Goal: Task Accomplishment & Management: Use online tool/utility

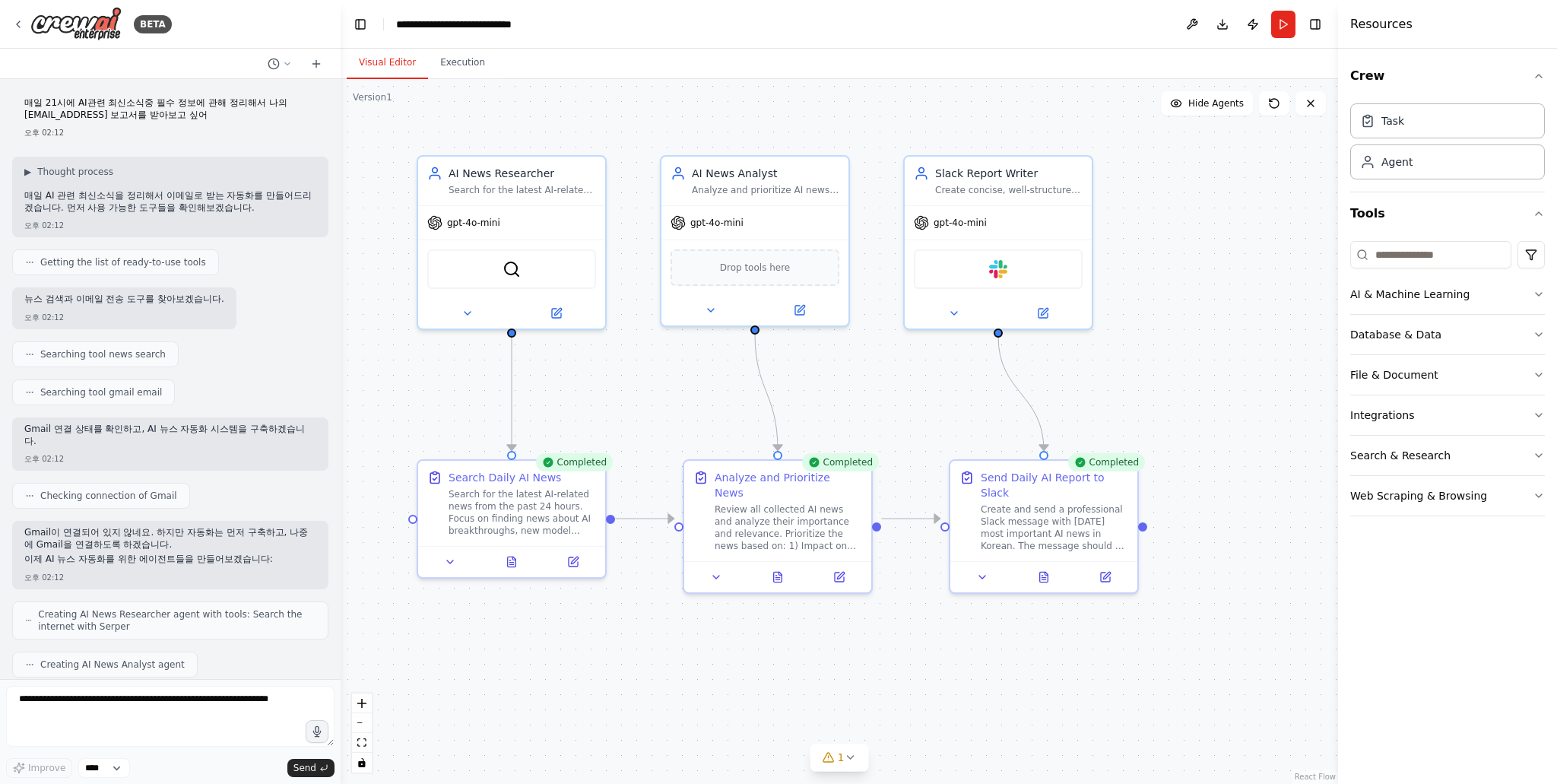
scroll to position [2493, 0]
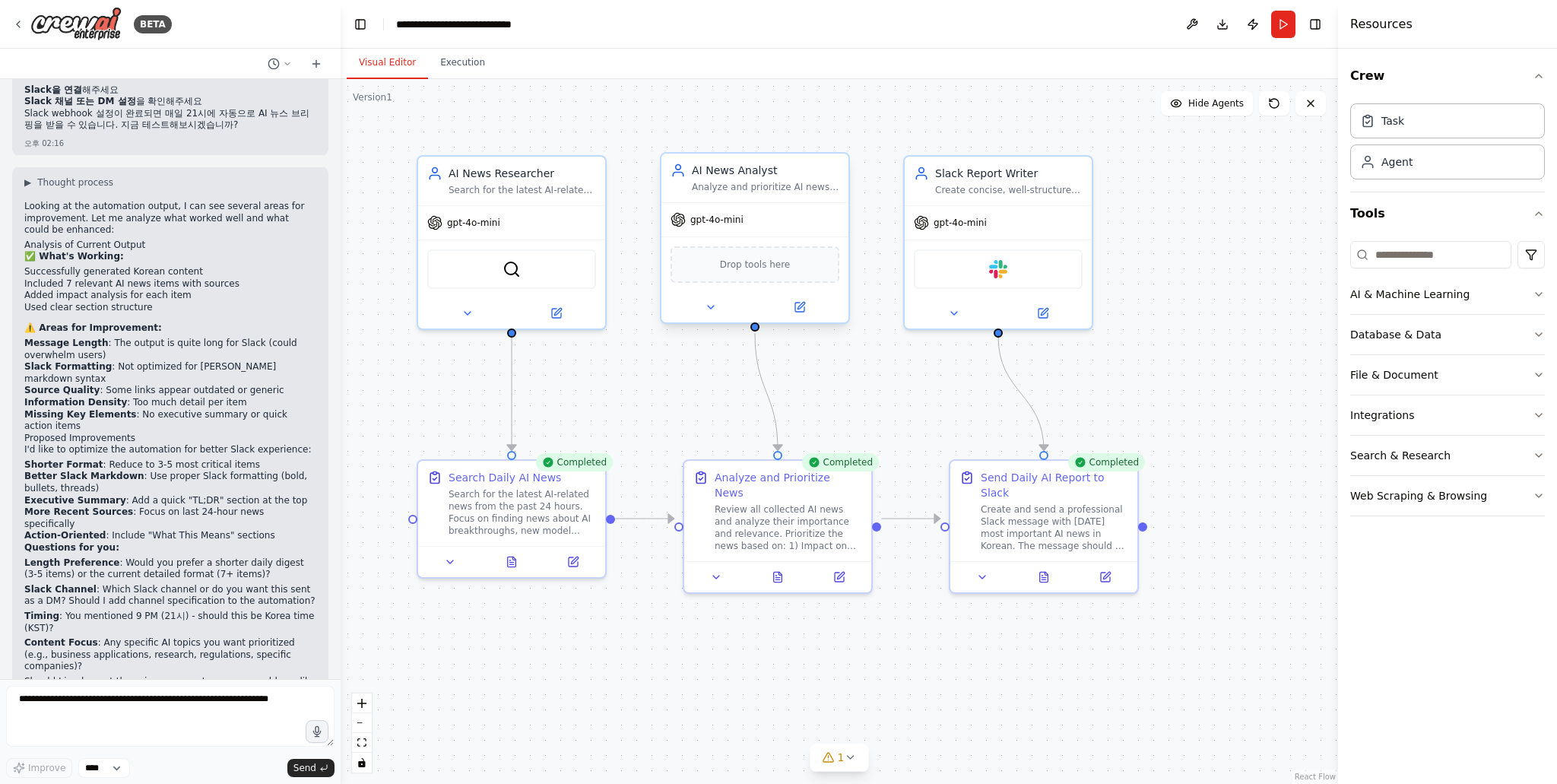
click at [726, 270] on span "Drop tools here" at bounding box center [755, 264] width 70 height 15
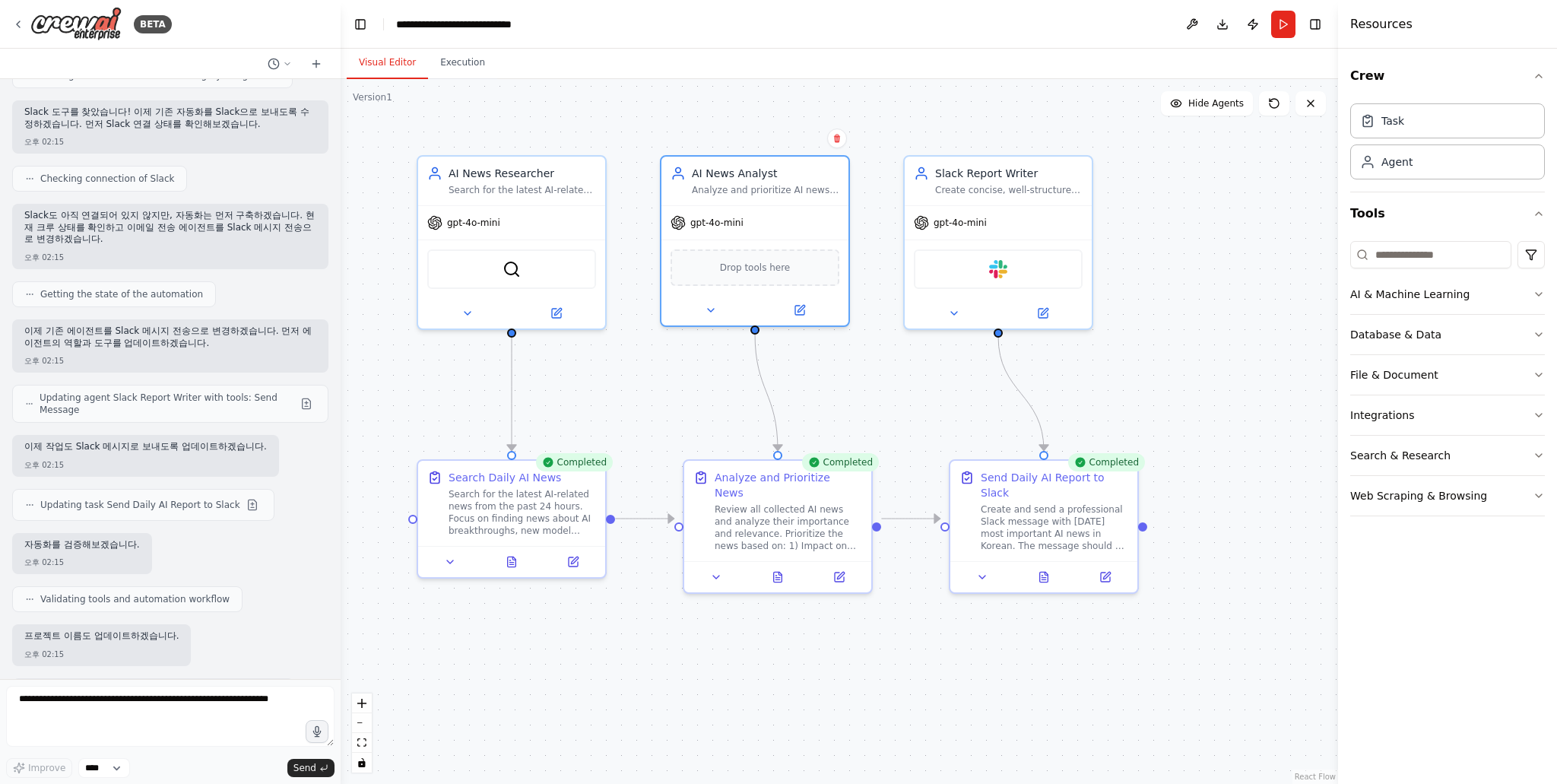
scroll to position [1125, 0]
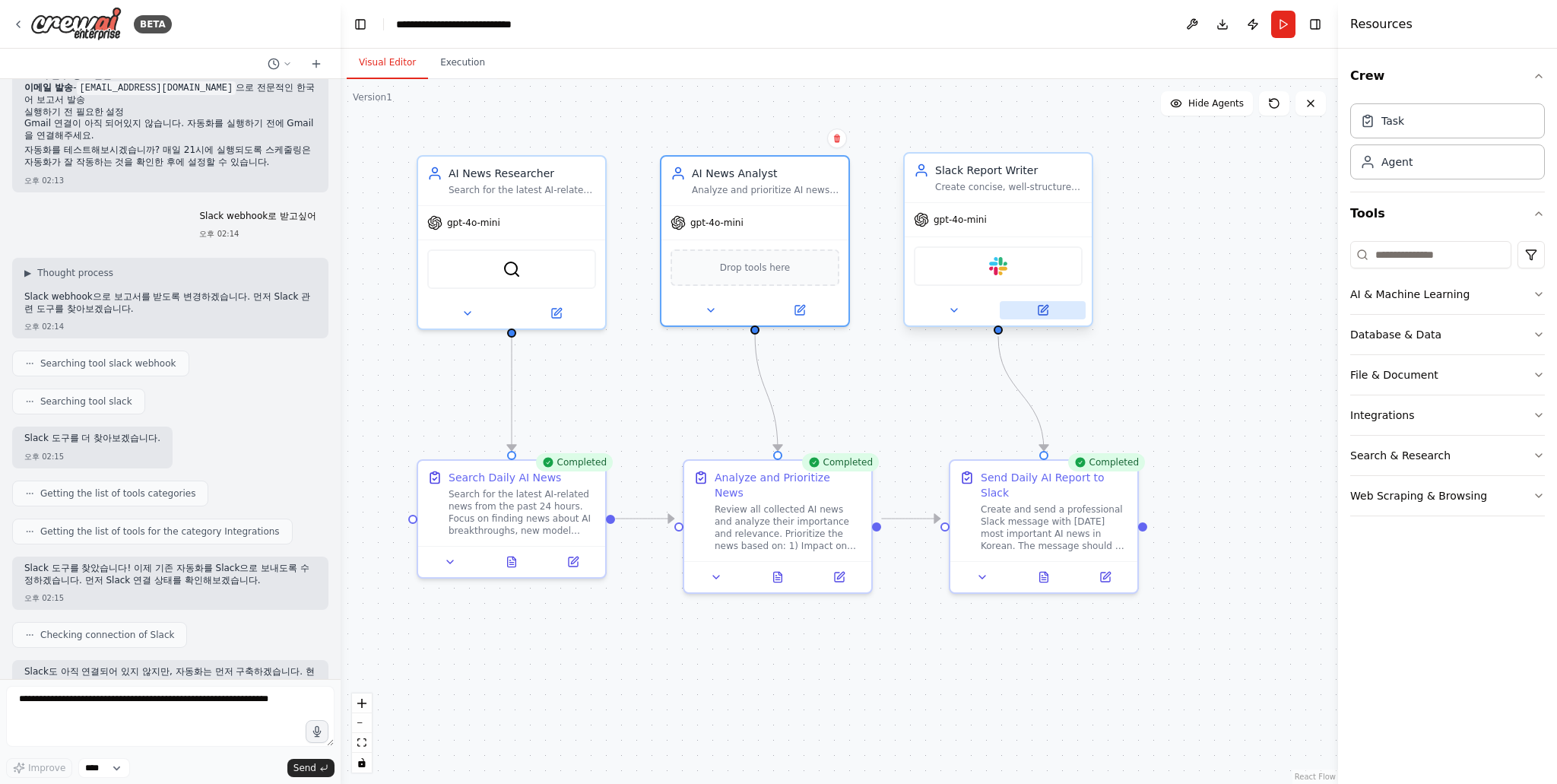
click at [1045, 312] on icon at bounding box center [1043, 310] width 9 height 9
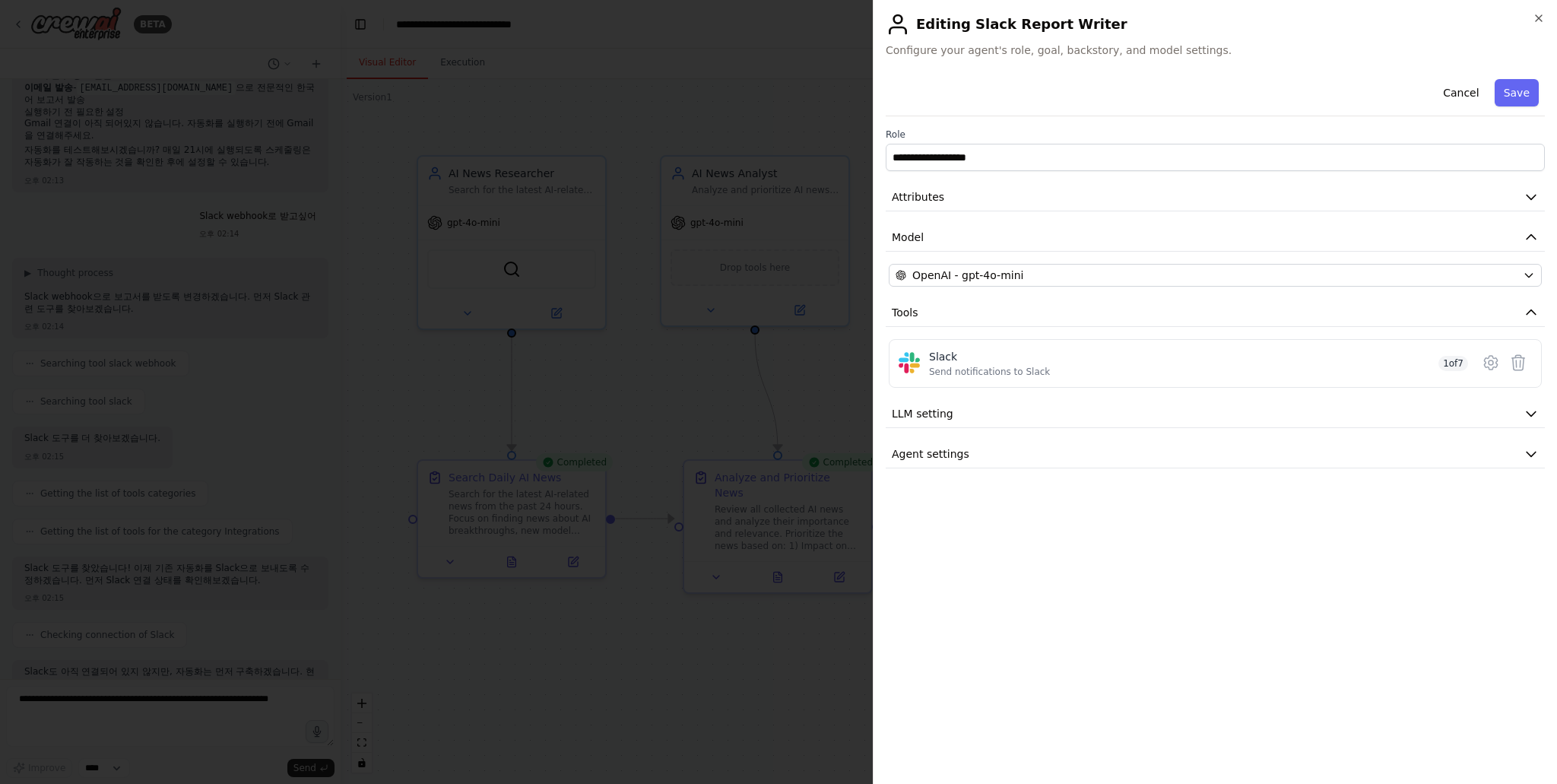
drag, startPoint x: 1057, startPoint y: 540, endPoint x: 1184, endPoint y: 329, distance: 246.3
click at [1057, 535] on div "**********" at bounding box center [1215, 422] width 659 height 699
click at [1543, 19] on icon "button" at bounding box center [1539, 18] width 12 height 12
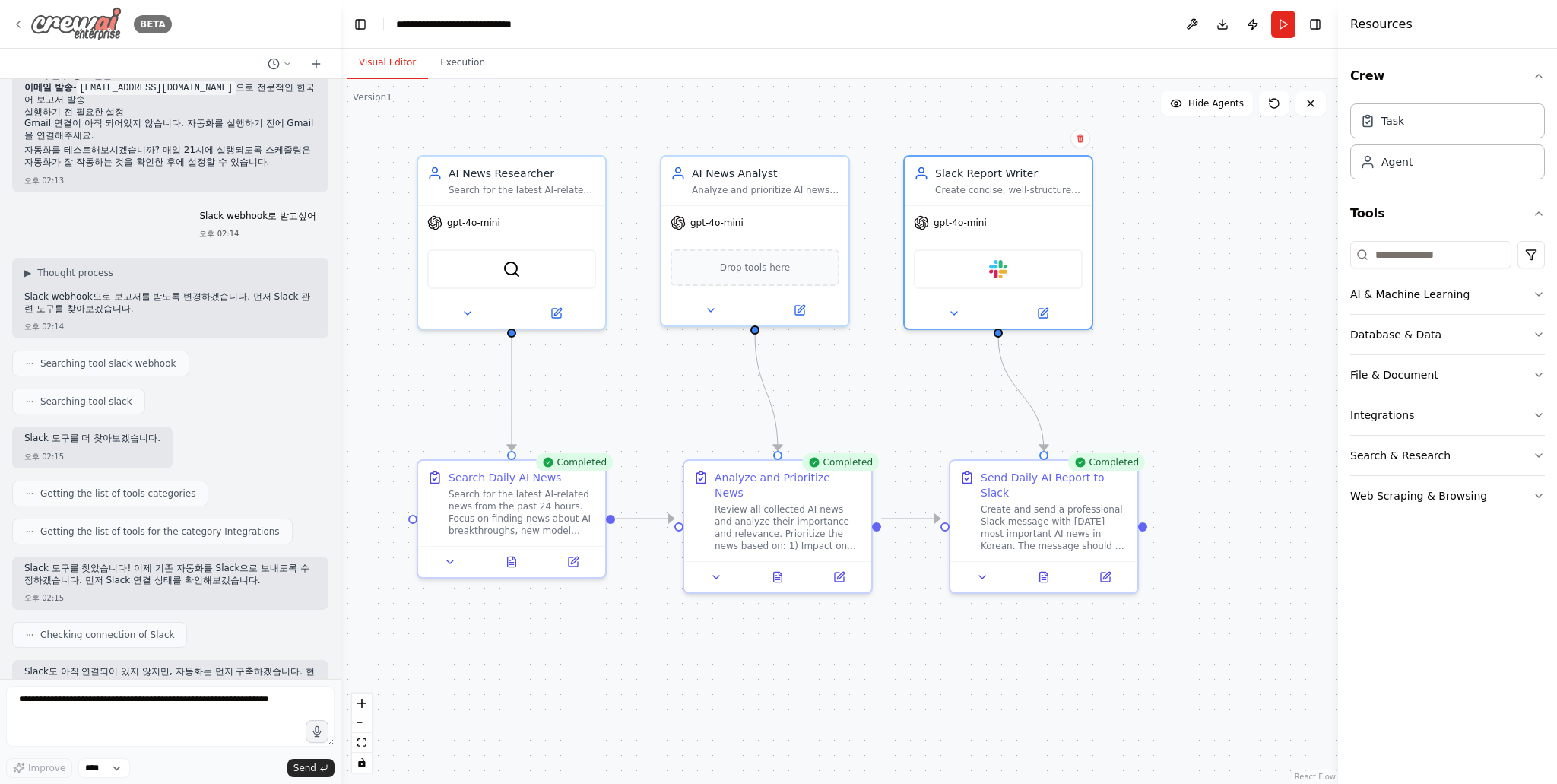
click at [22, 24] on icon at bounding box center [19, 25] width 12 height 12
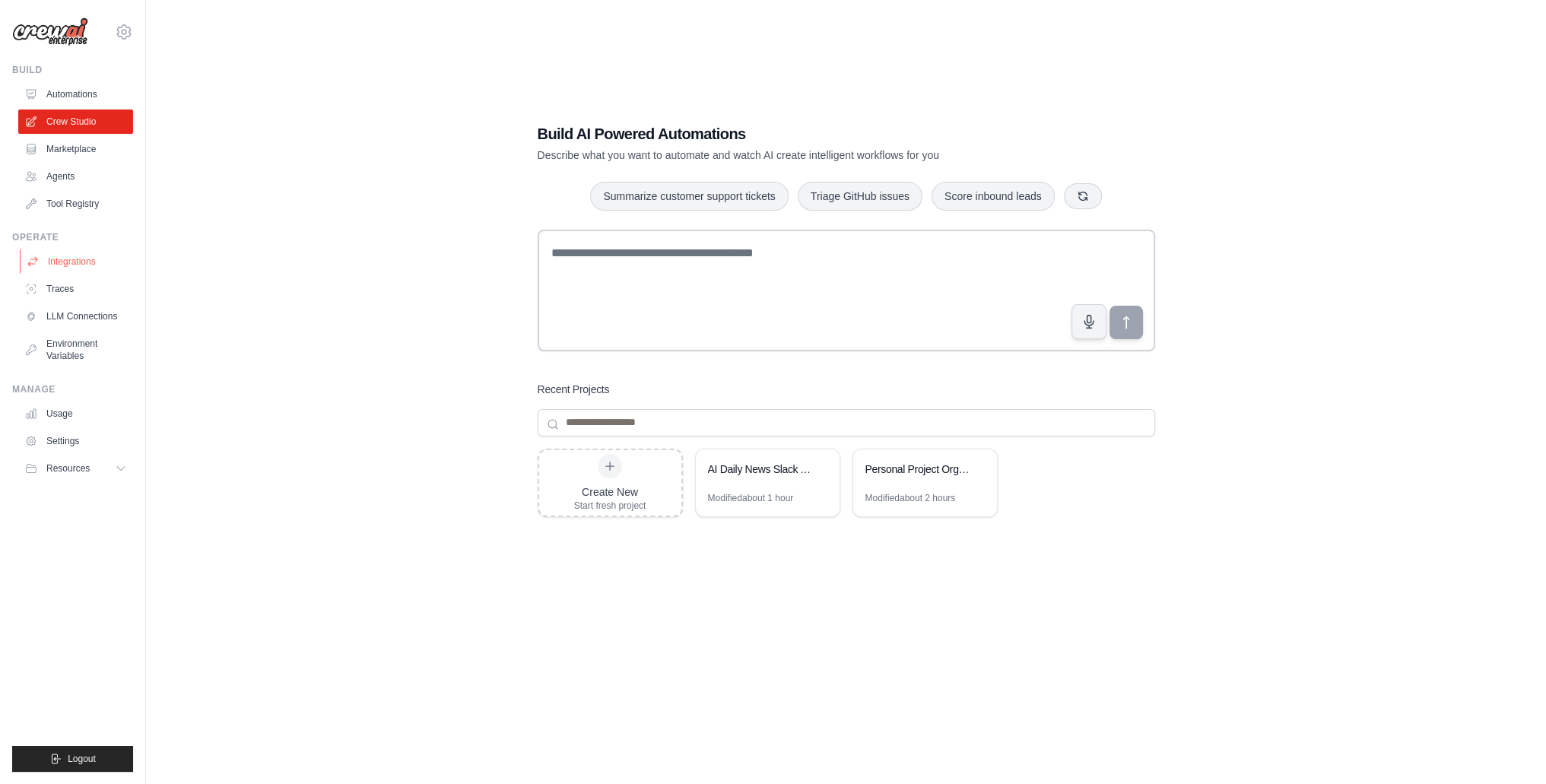
drag, startPoint x: 301, startPoint y: 270, endPoint x: 102, endPoint y: 270, distance: 199.0
click at [297, 271] on div "Build AI Powered Automations Describe what you want to automate and watch AI cr…" at bounding box center [845, 407] width 1351 height 784
click at [47, 288] on link "Traces" at bounding box center [77, 289] width 115 height 25
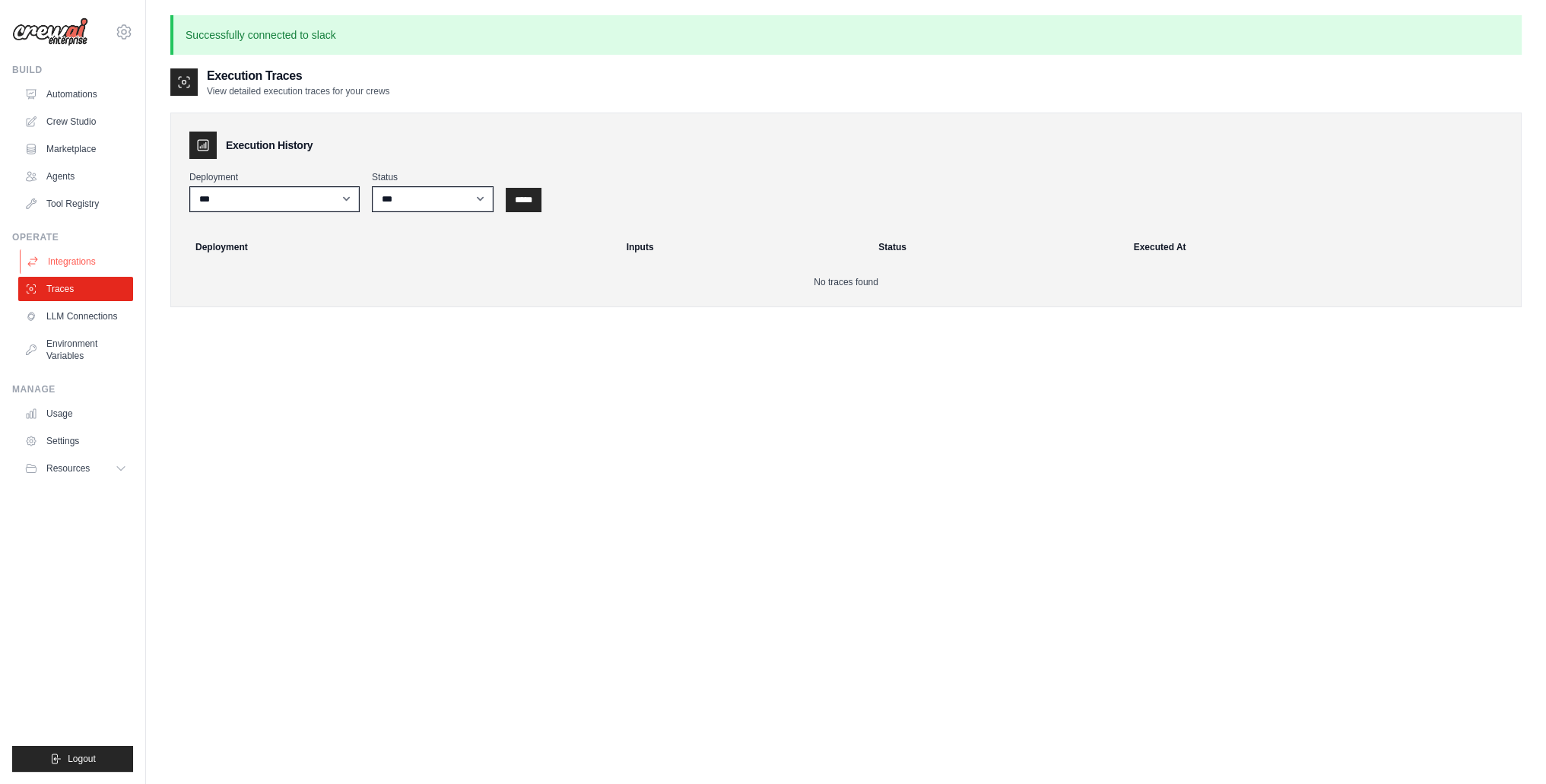
click at [61, 260] on link "Integrations" at bounding box center [77, 262] width 115 height 25
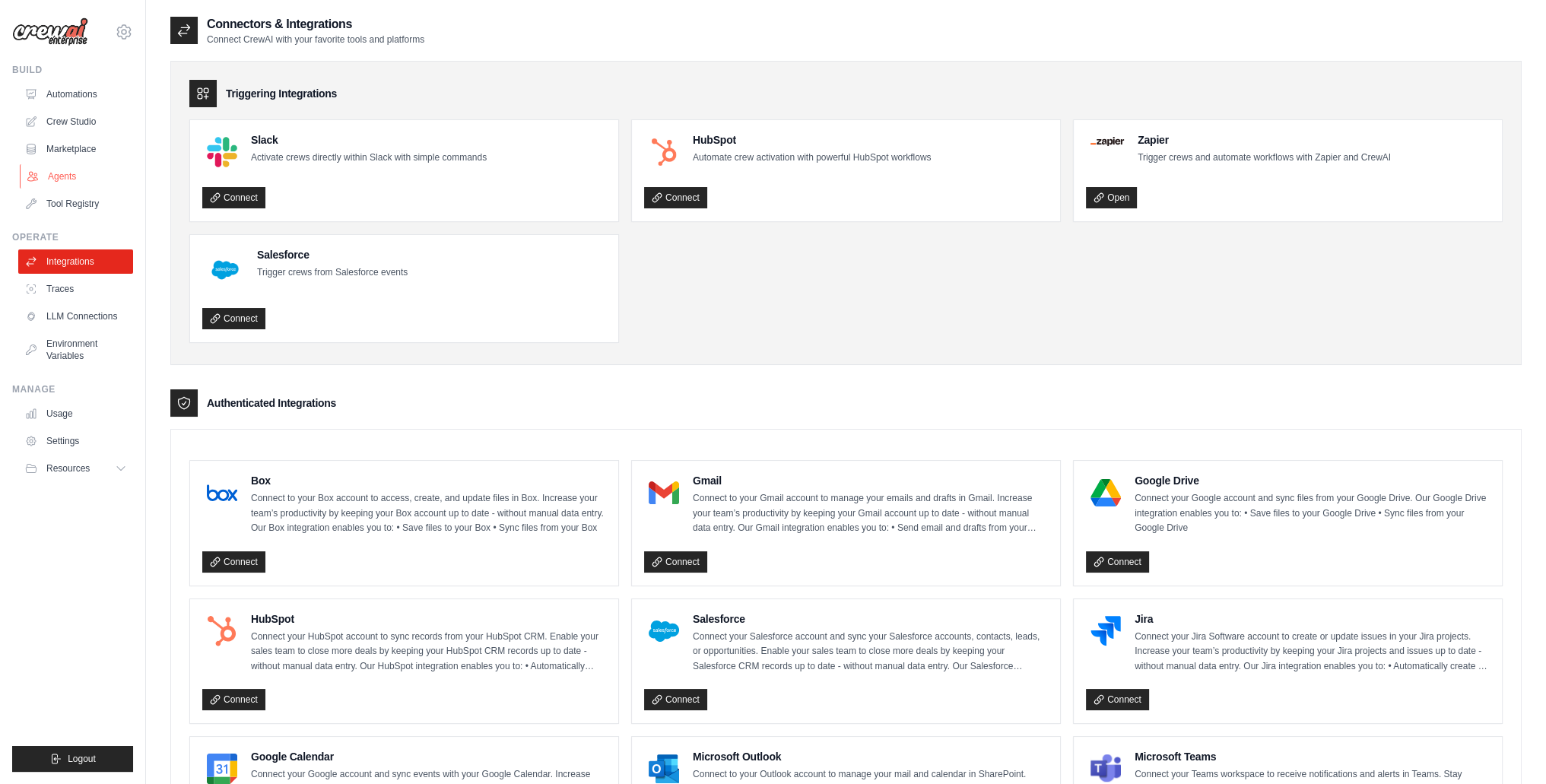
click at [58, 177] on link "Agents" at bounding box center [77, 176] width 115 height 25
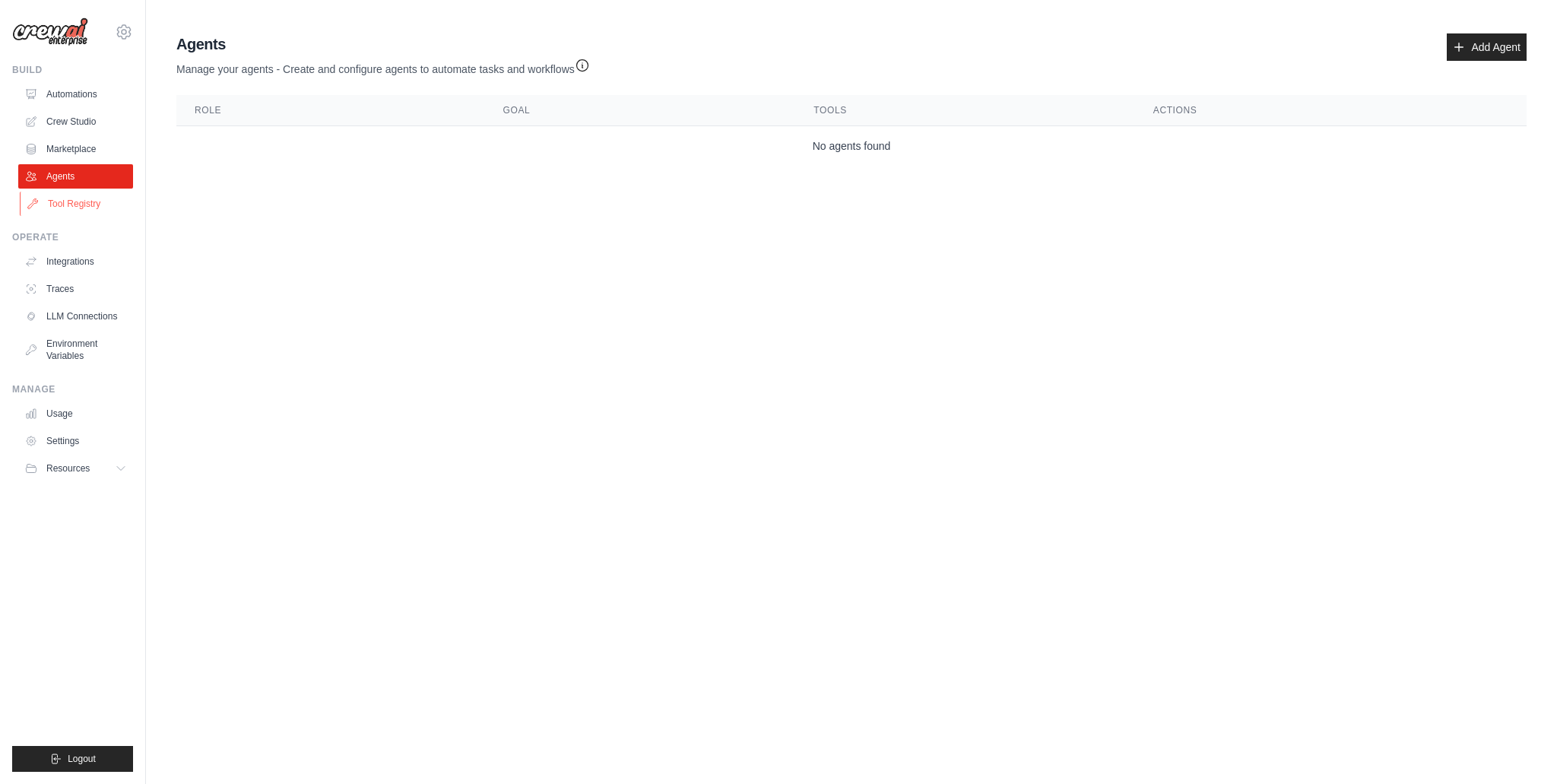
click at [58, 206] on link "Tool Registry" at bounding box center [77, 203] width 115 height 25
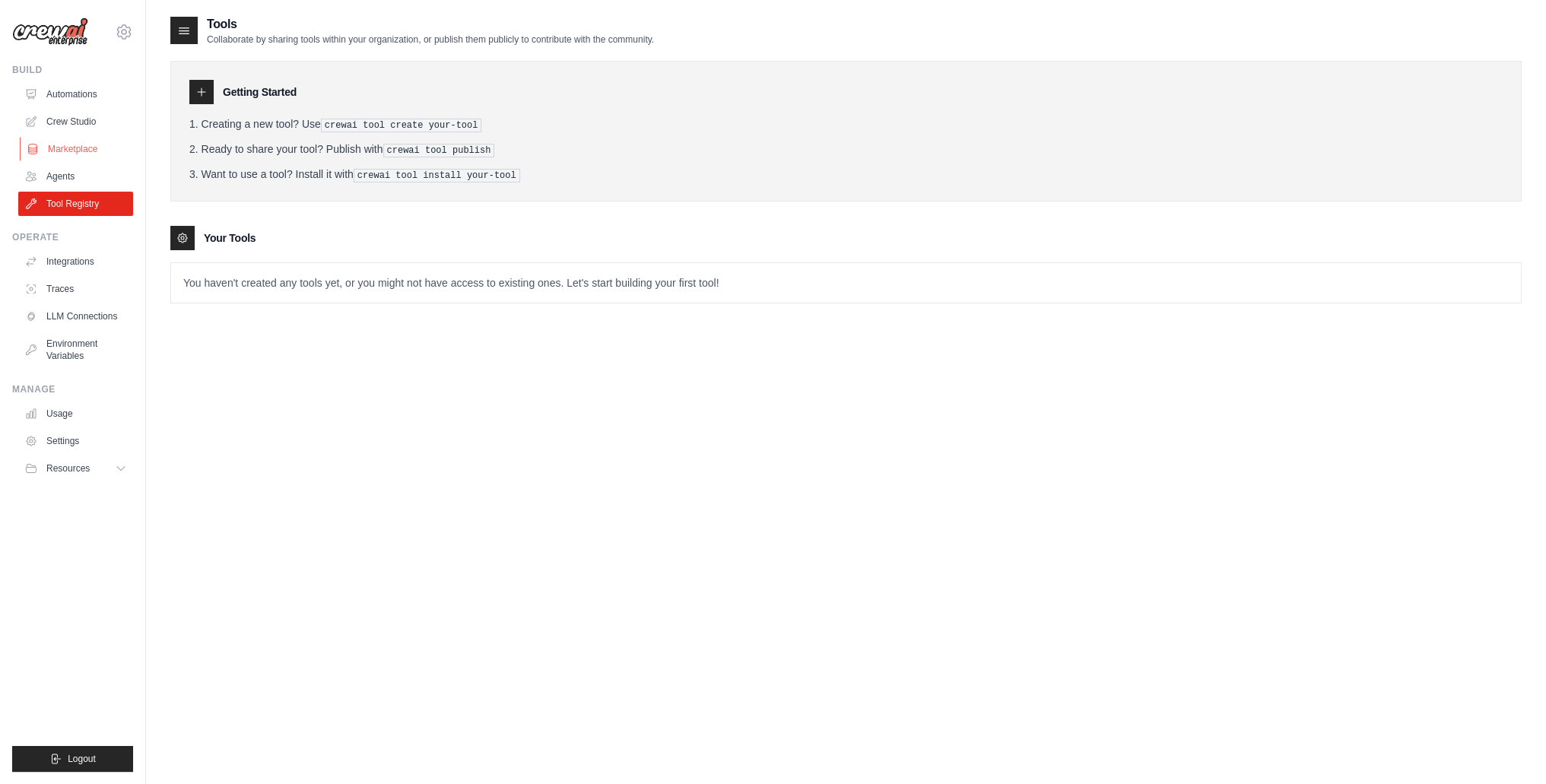
click at [63, 154] on link "Marketplace" at bounding box center [77, 149] width 115 height 25
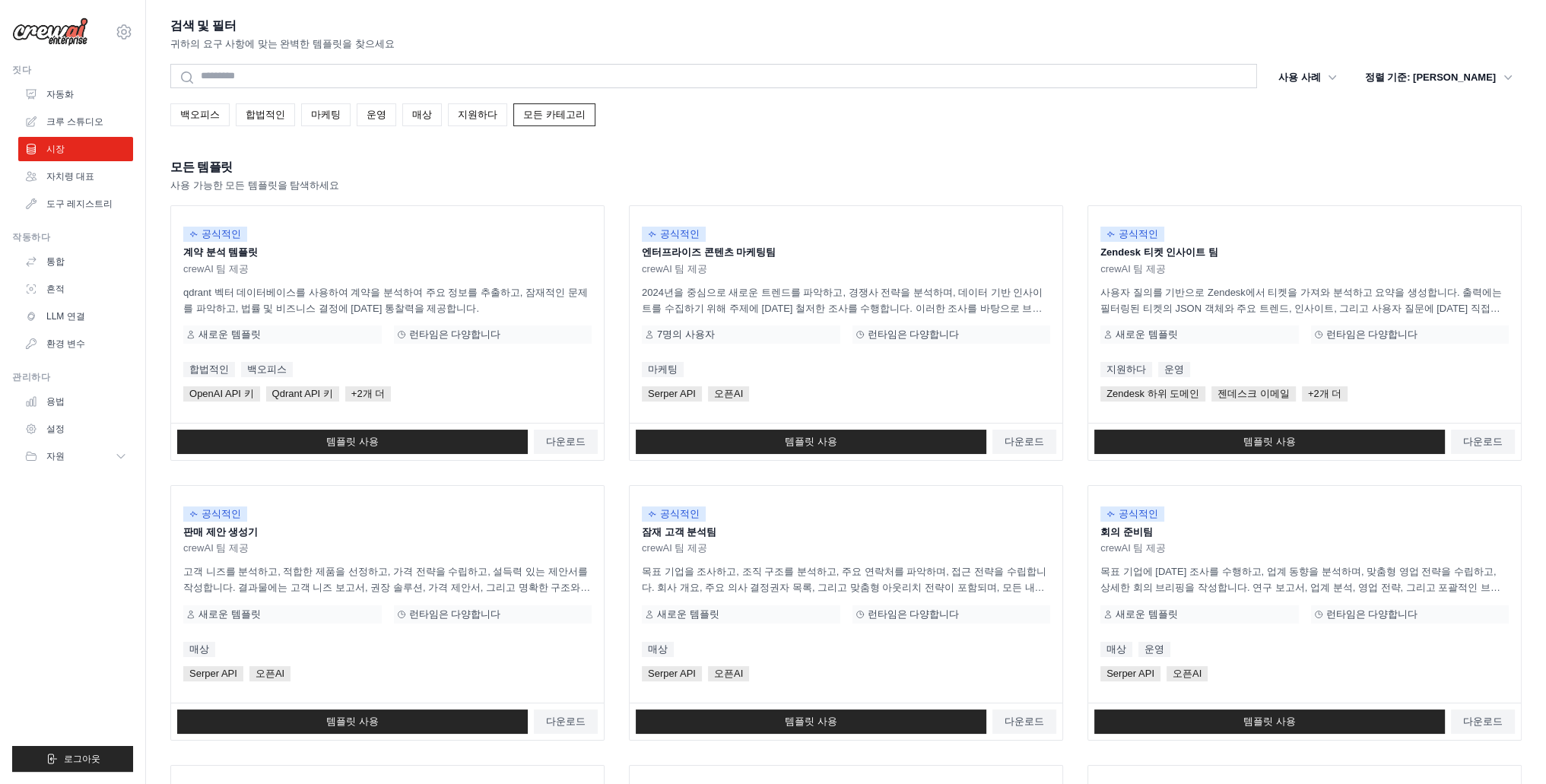
click at [477, 164] on div "모든 템플릿 사용 가능한 모든 템플릿을 탐색하세요" at bounding box center [845, 174] width 1351 height 36
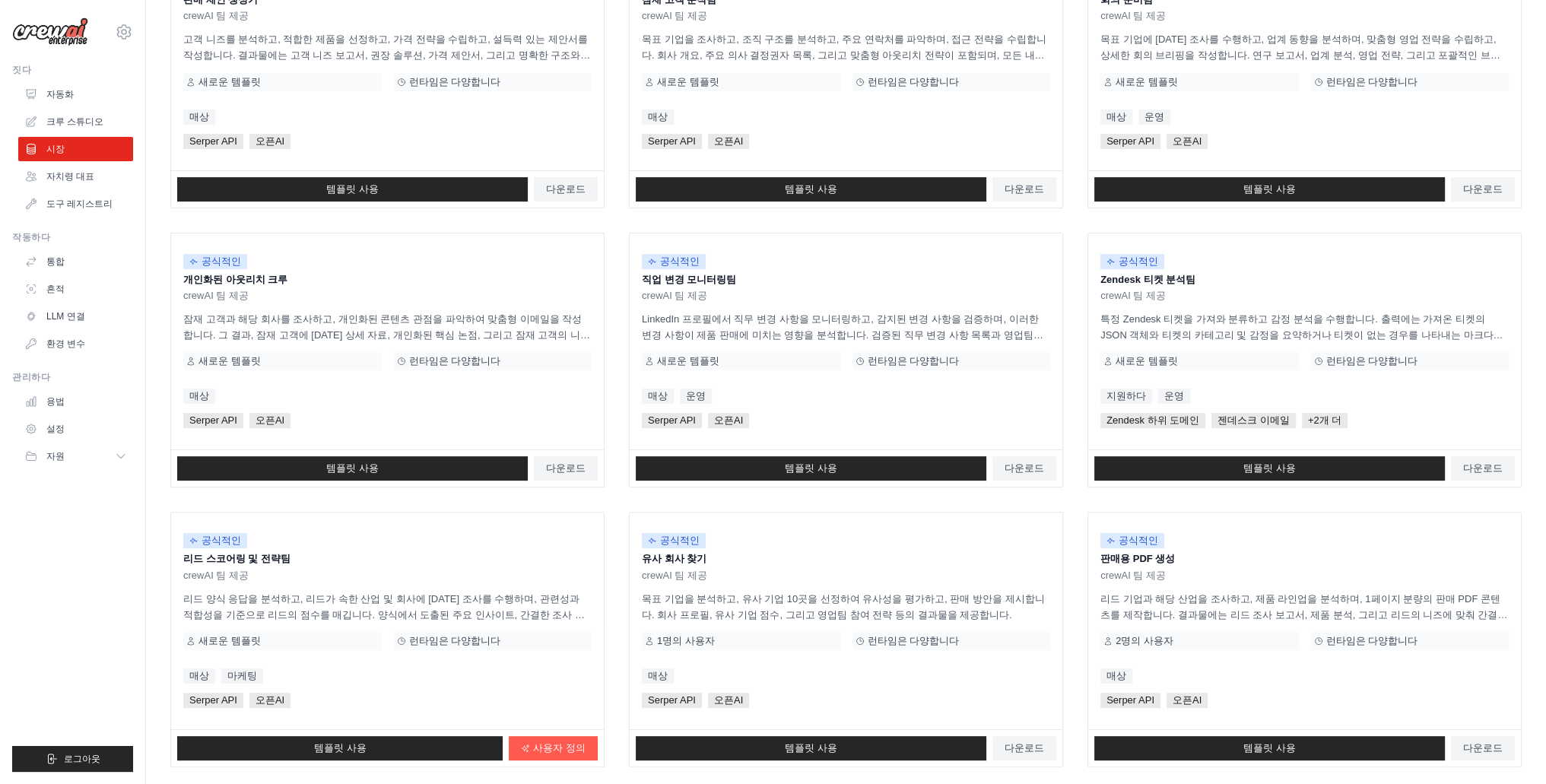
scroll to position [623, 0]
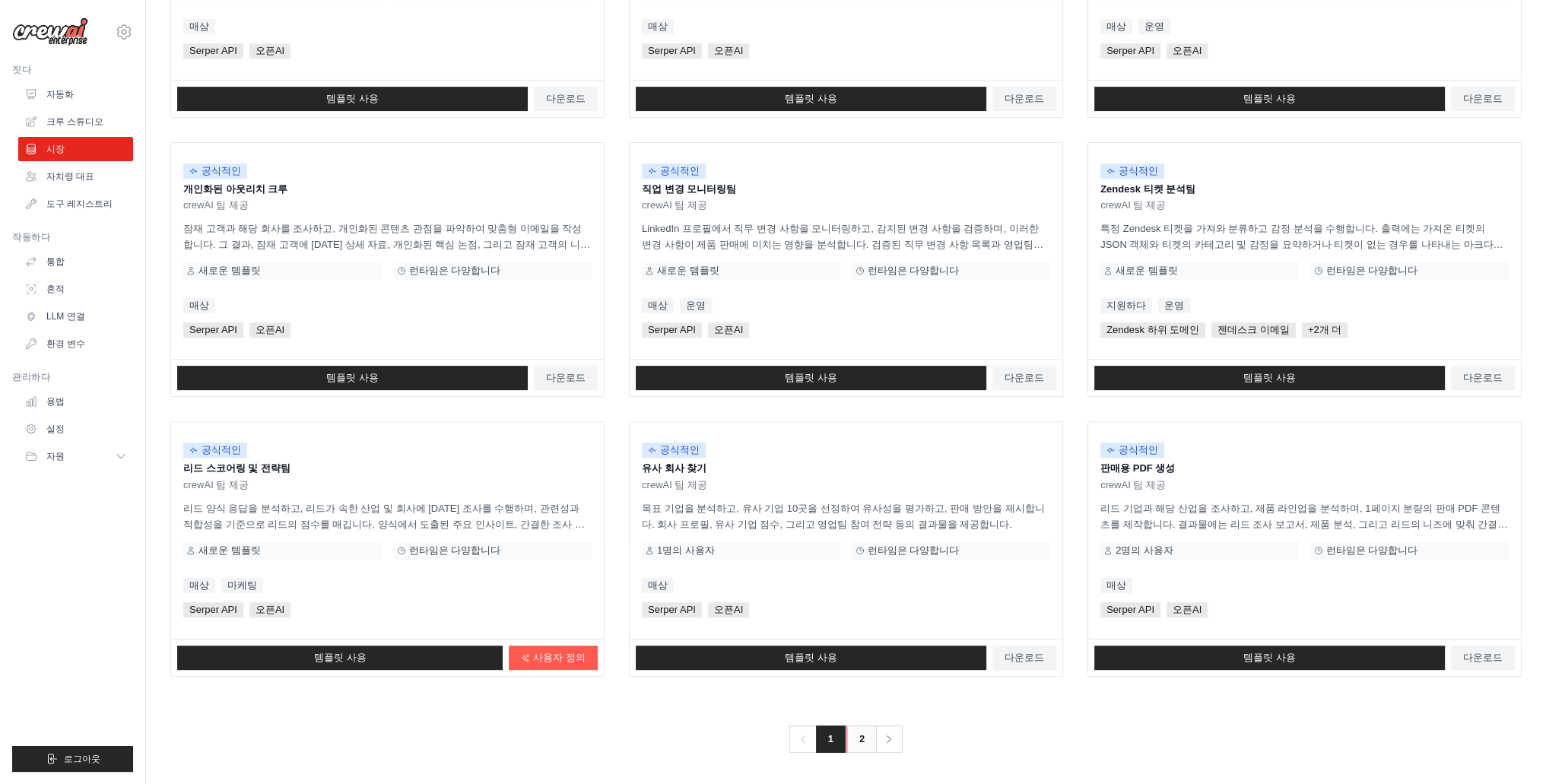
click at [853, 739] on link "2" at bounding box center [861, 738] width 31 height 27
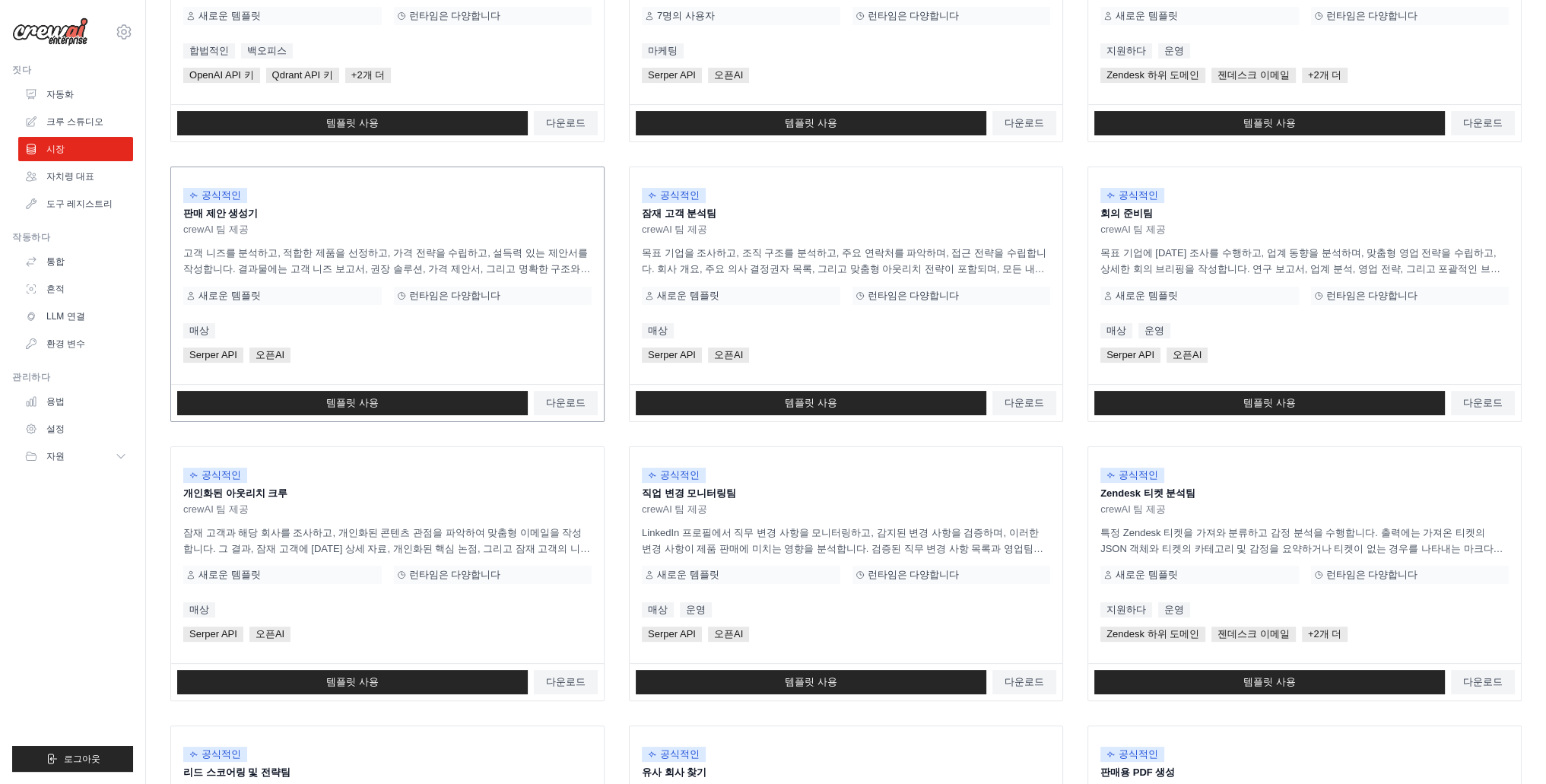
scroll to position [14, 0]
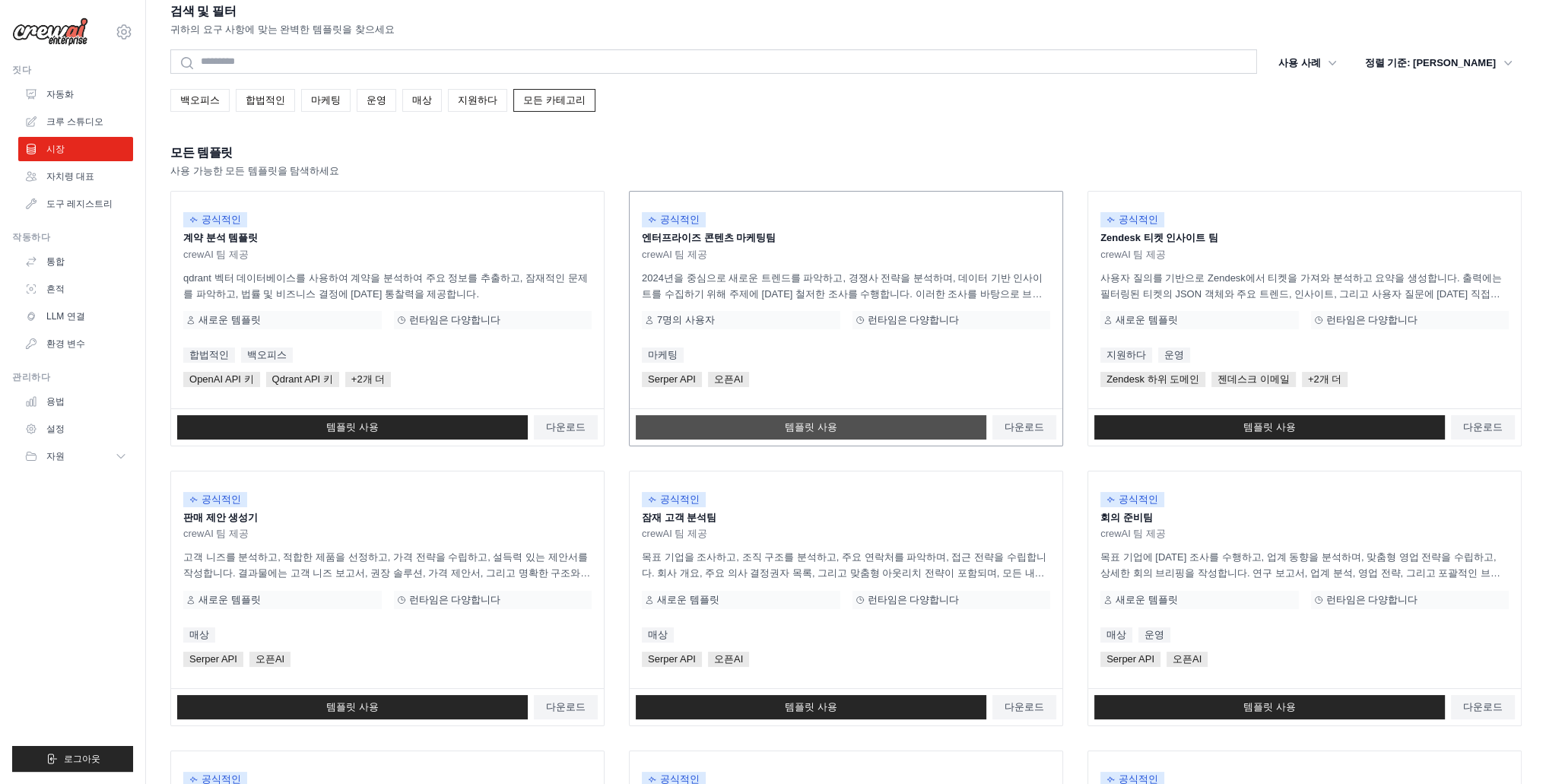
click at [775, 419] on link "템플릿 사용" at bounding box center [811, 427] width 351 height 25
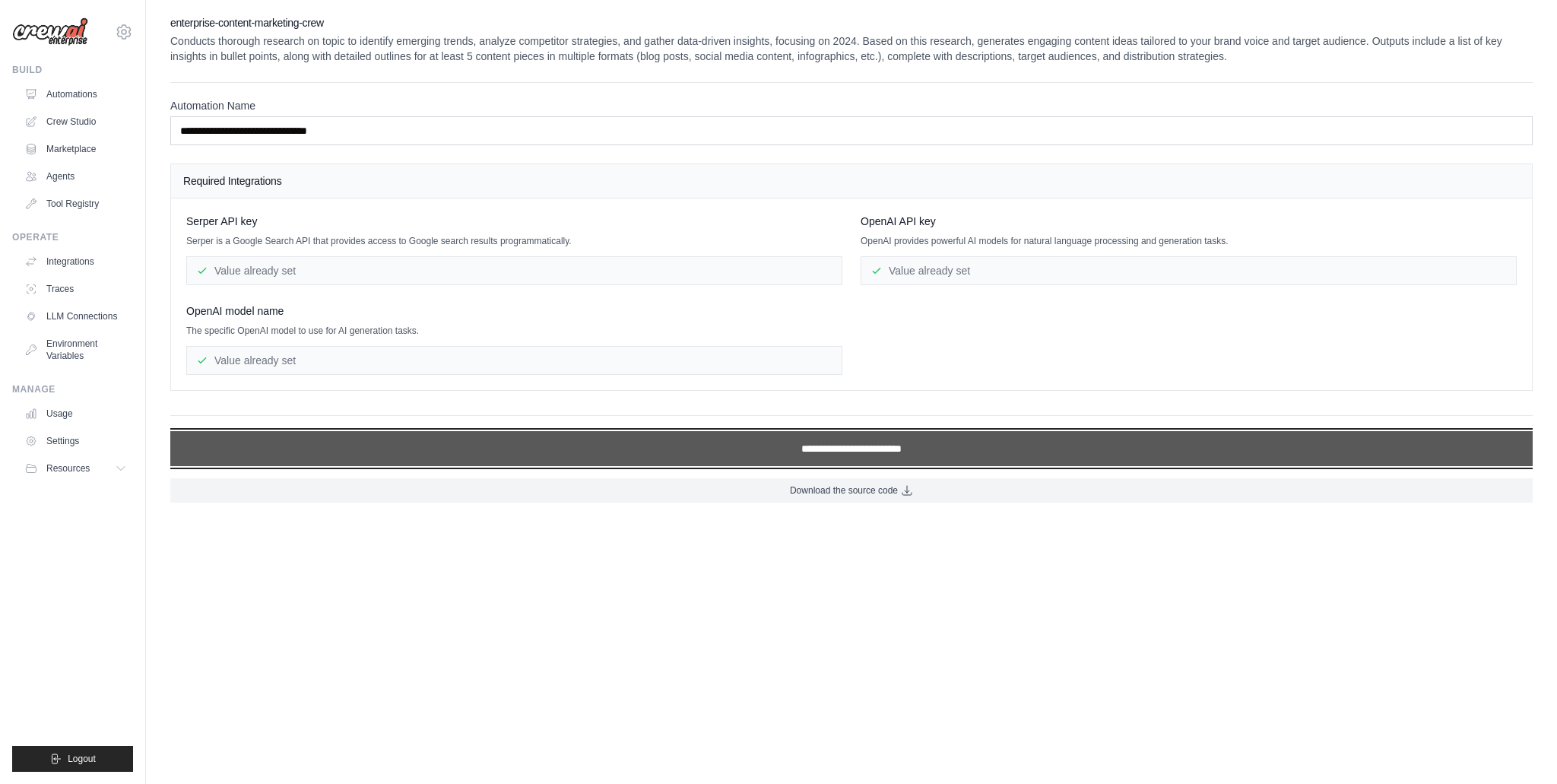
click at [712, 450] on input "**********" at bounding box center [851, 448] width 1362 height 35
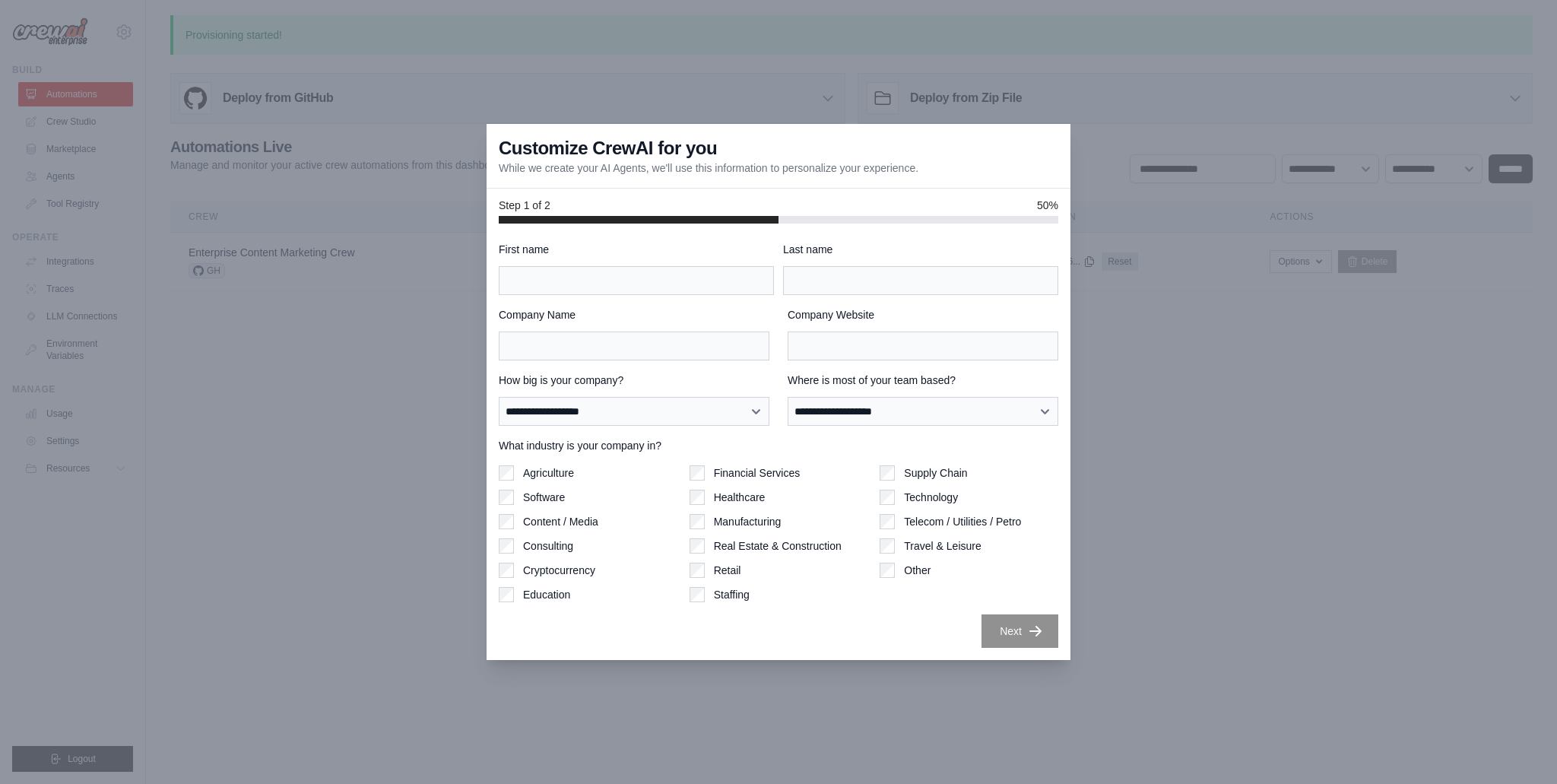
click at [1198, 263] on div at bounding box center [778, 392] width 1557 height 784
click at [1131, 349] on div at bounding box center [778, 392] width 1557 height 784
drag, startPoint x: 1131, startPoint y: 351, endPoint x: 1131, endPoint y: 343, distance: 8.0
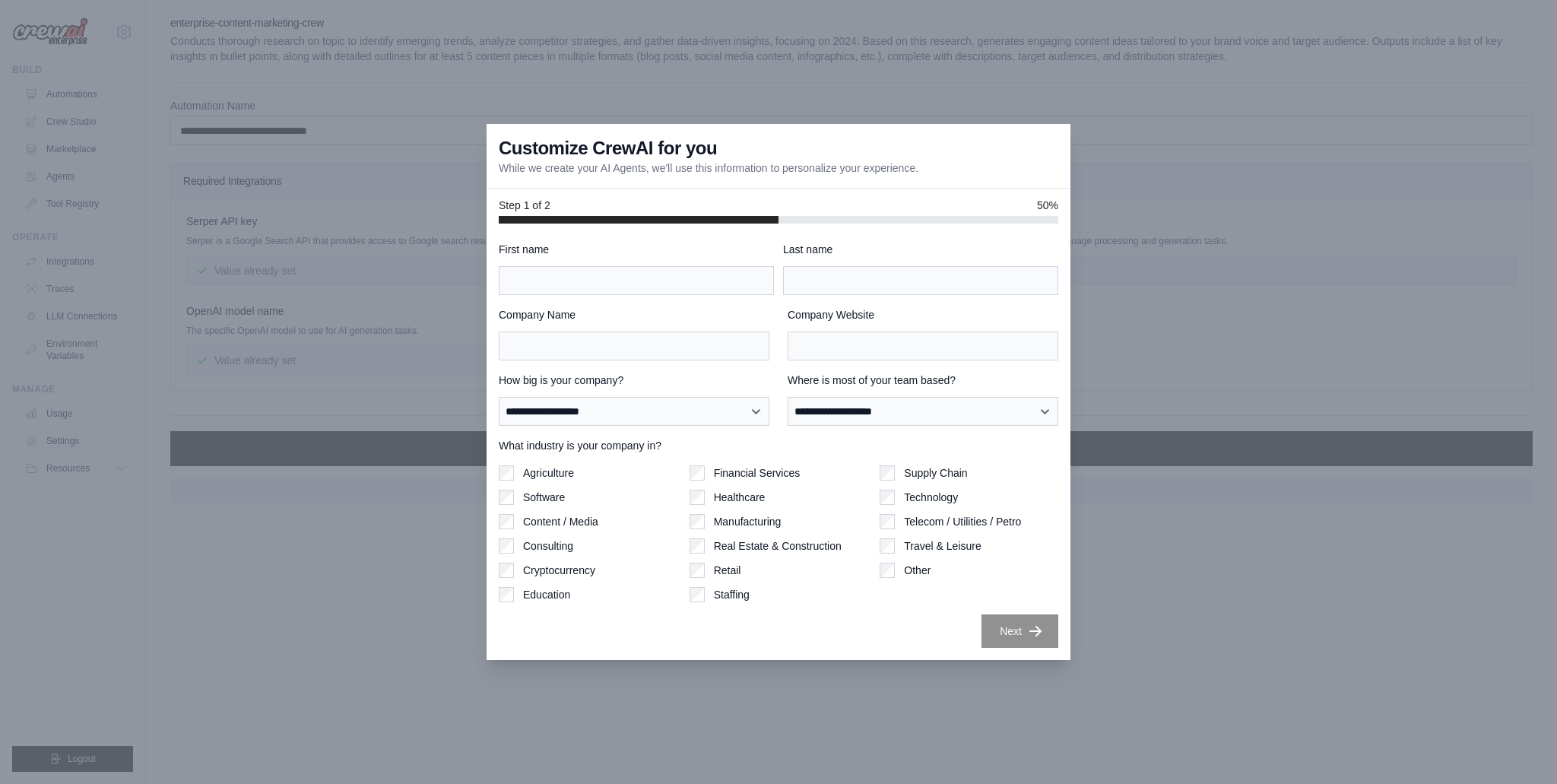
drag, startPoint x: 275, startPoint y: 371, endPoint x: 233, endPoint y: 341, distance: 51.6
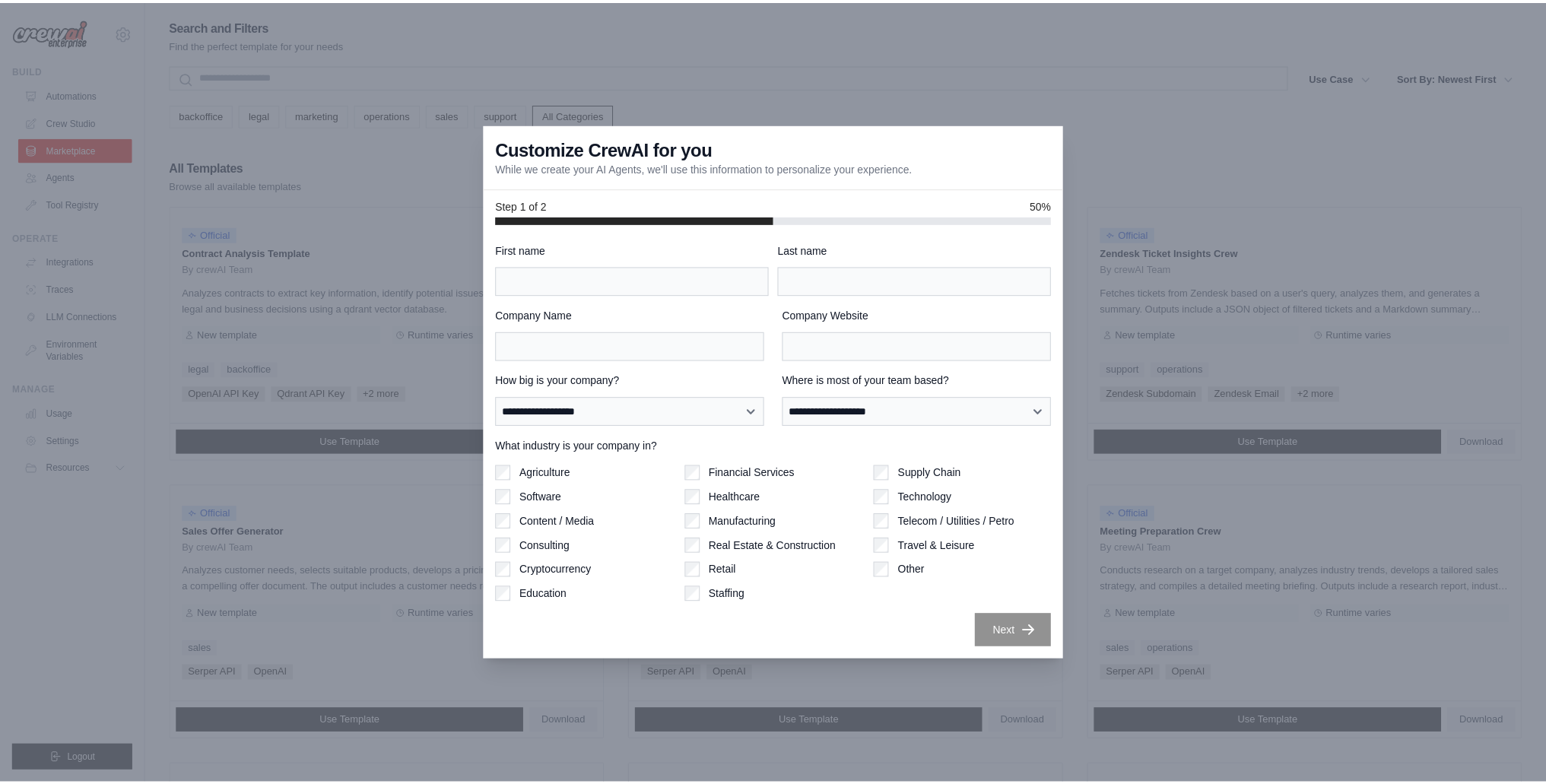
scroll to position [14, 0]
